Goal: Check status

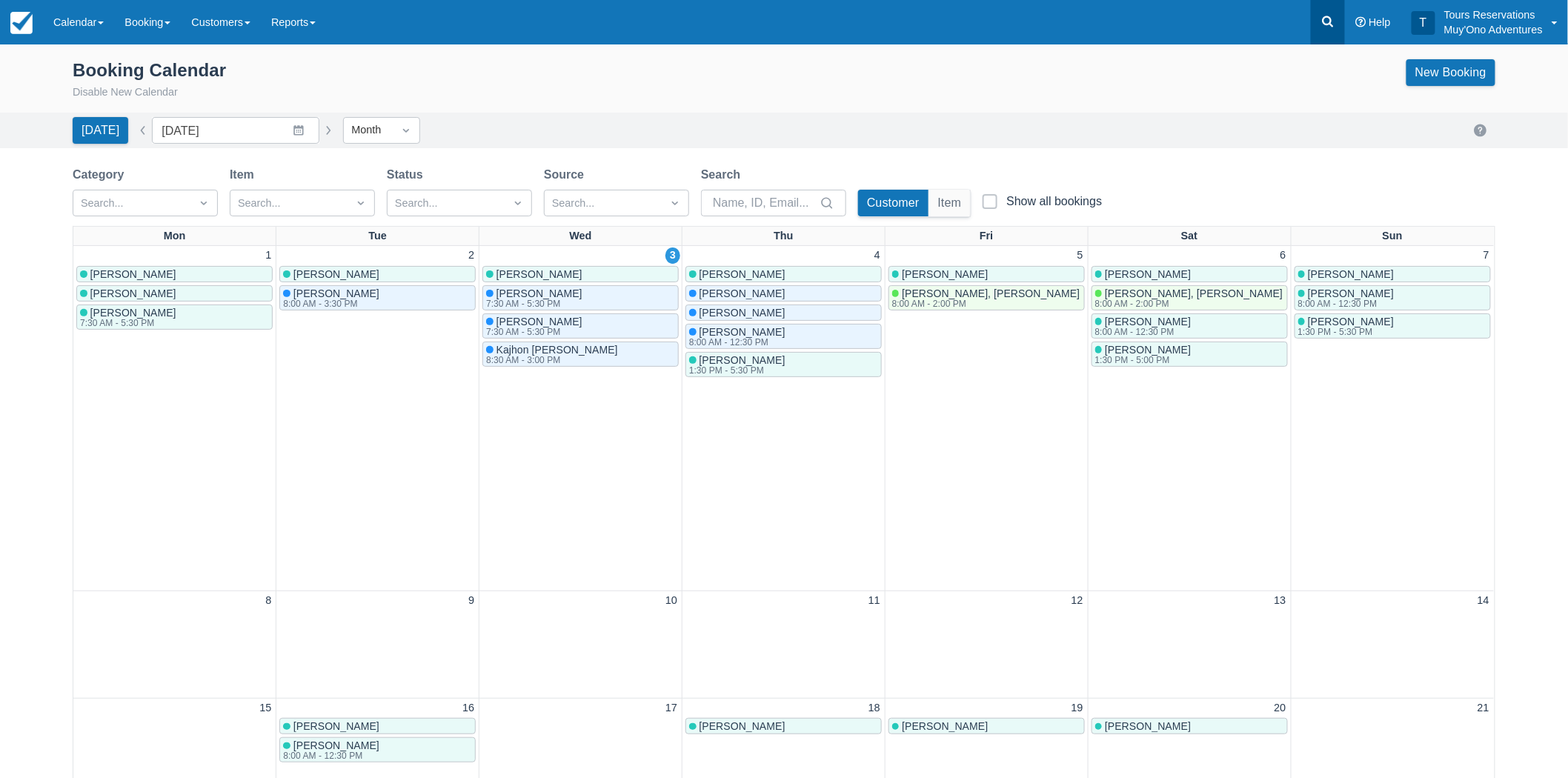
click at [1330, 11] on link at bounding box center [1328, 22] width 34 height 44
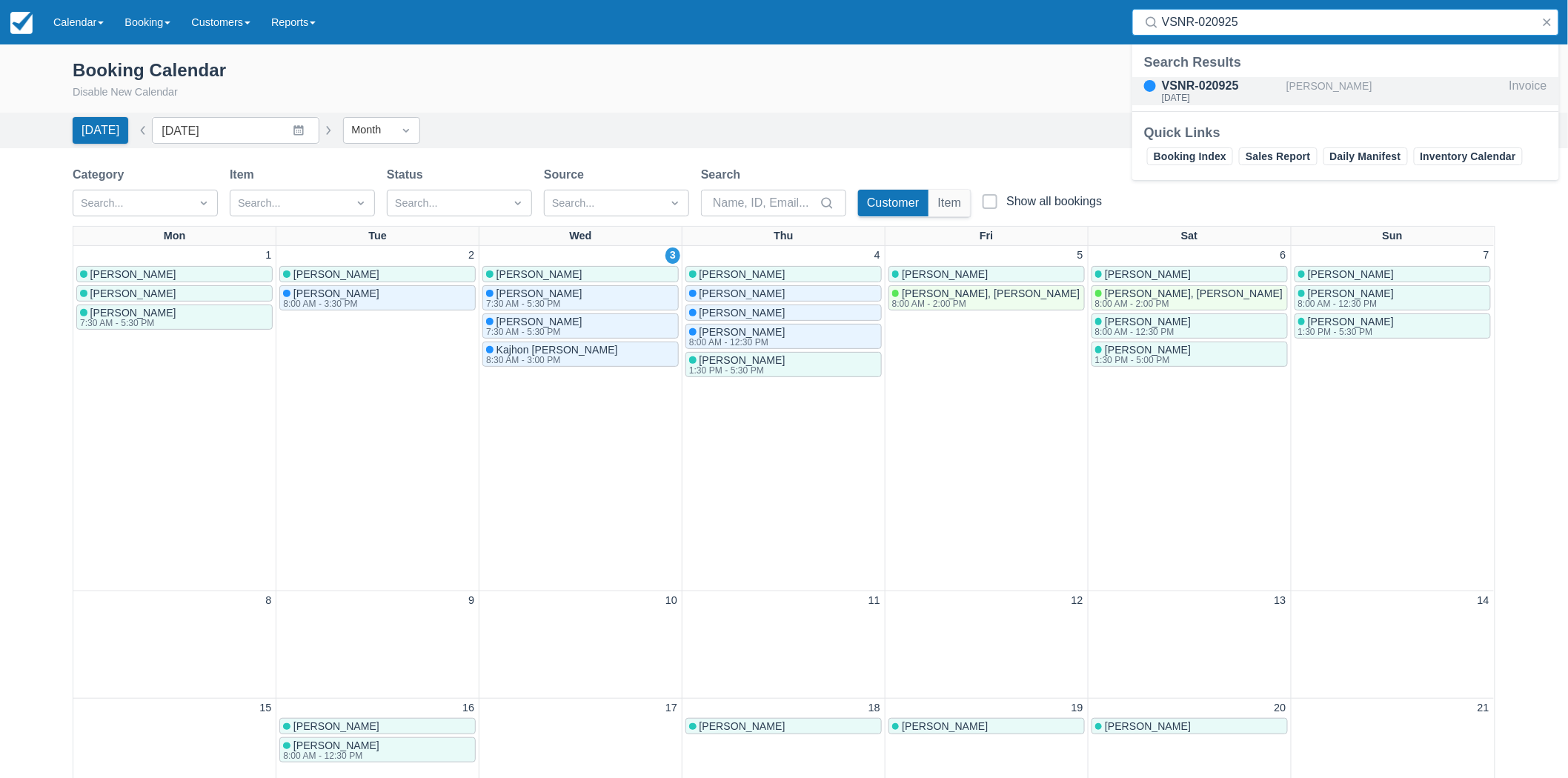
type input "VSNR-020925"
click at [1246, 89] on div "VSNR-020925" at bounding box center [1220, 86] width 118 height 18
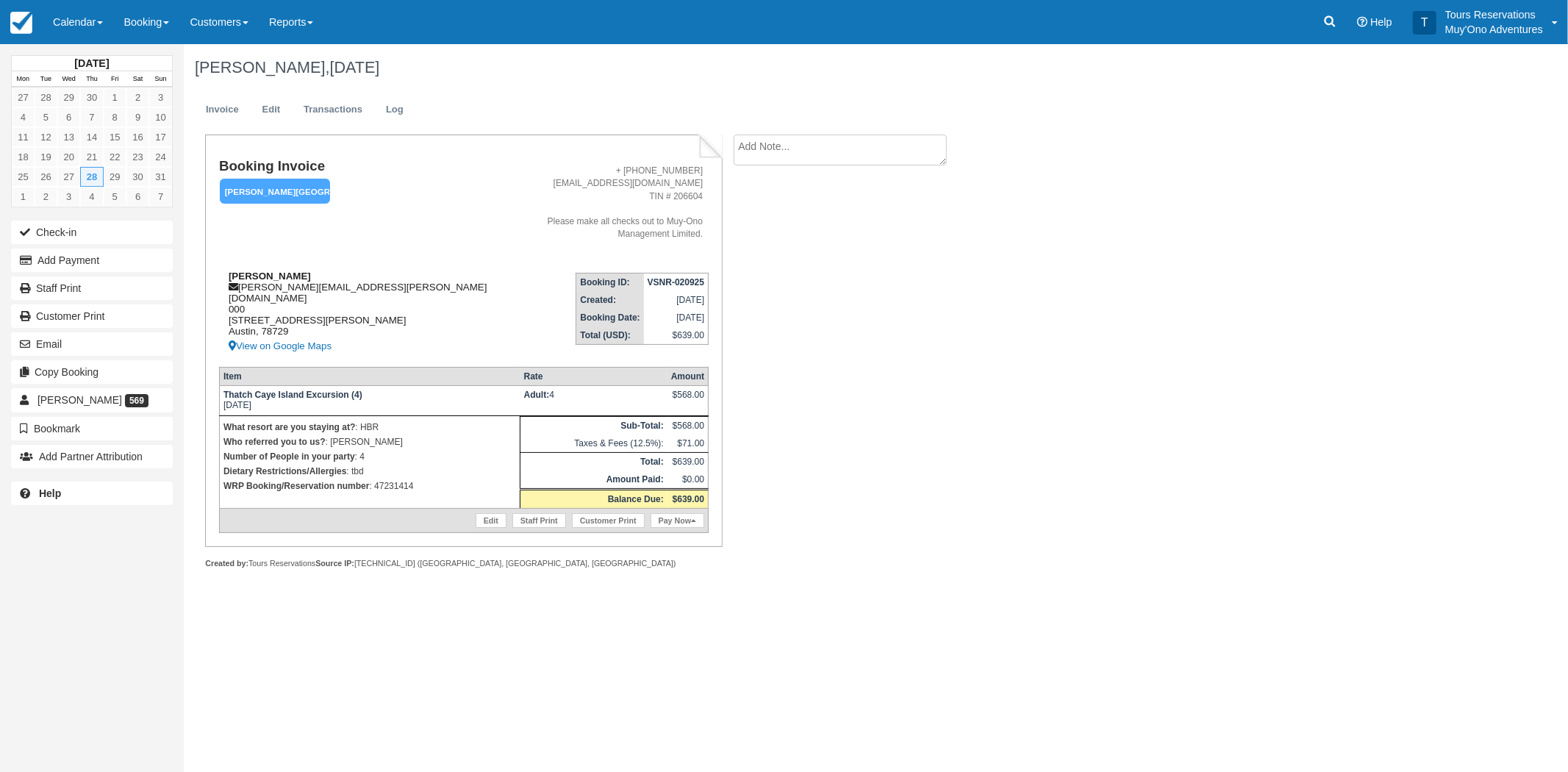
drag, startPoint x: 312, startPoint y: 263, endPoint x: 226, endPoint y: 258, distance: 86.1
click at [226, 271] on div "Stephen Delgado michelle.hopkins@muy-ono.com 000 7708 San Felipe Blvd #54 Austi…" at bounding box center [358, 312] width 278 height 84
copy strong "[PERSON_NAME]"
